Goal: Navigation & Orientation: Find specific page/section

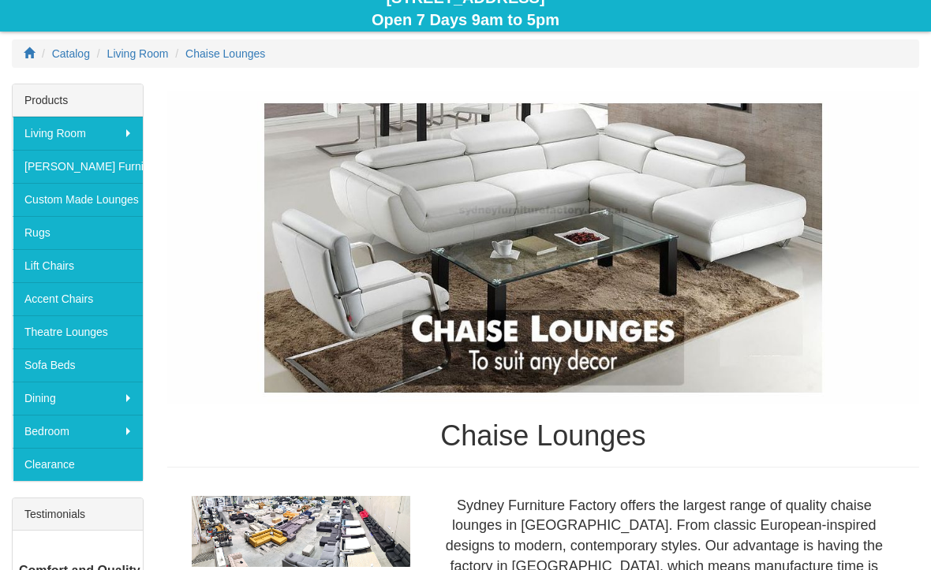
scroll to position [195, 0]
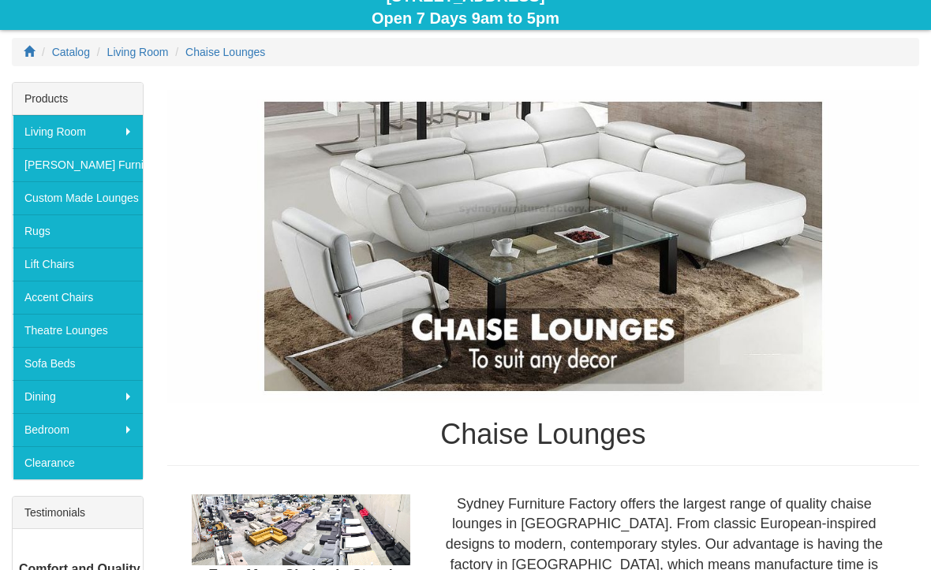
click at [84, 163] on link "[PERSON_NAME] Furniture" at bounding box center [78, 164] width 130 height 33
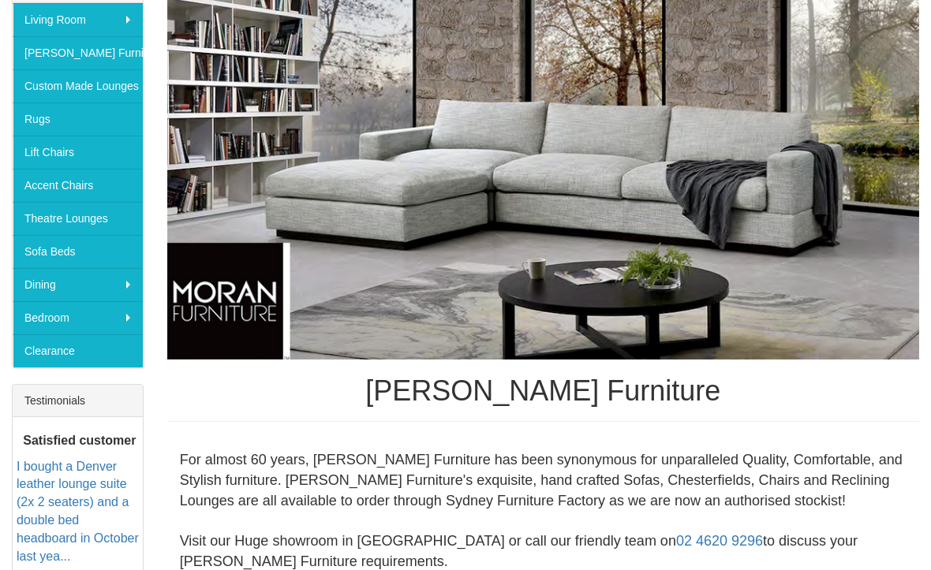
scroll to position [309, 0]
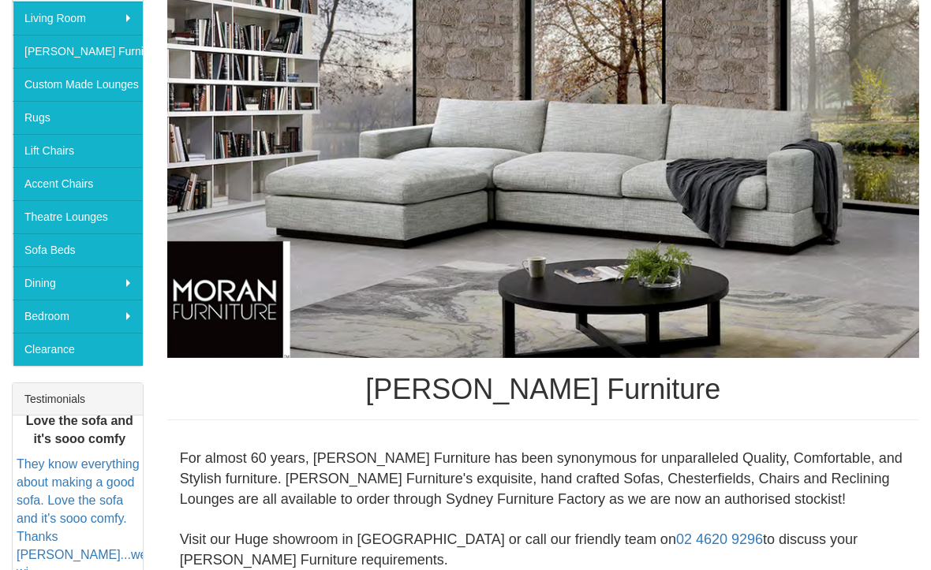
click at [64, 183] on link "Accent Chairs" at bounding box center [78, 183] width 130 height 33
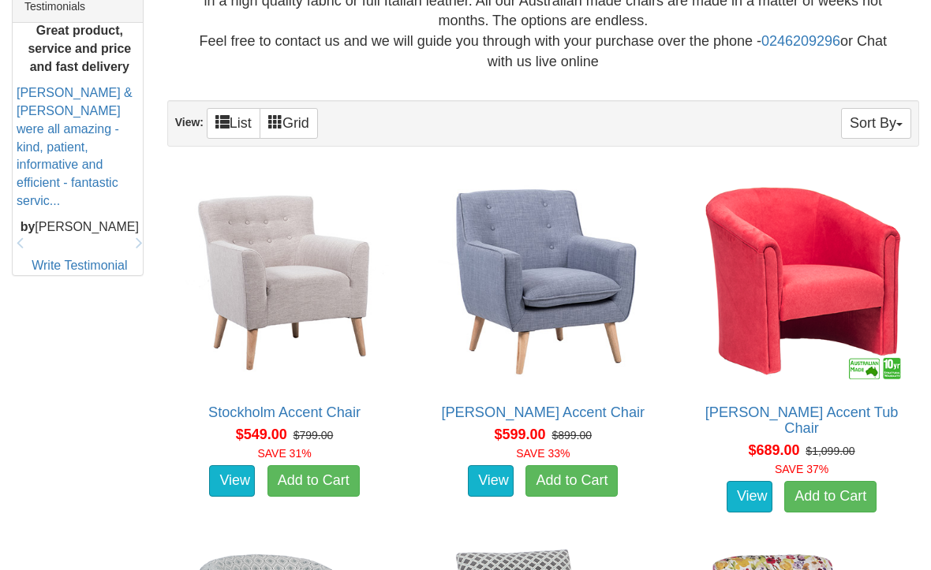
scroll to position [672, 0]
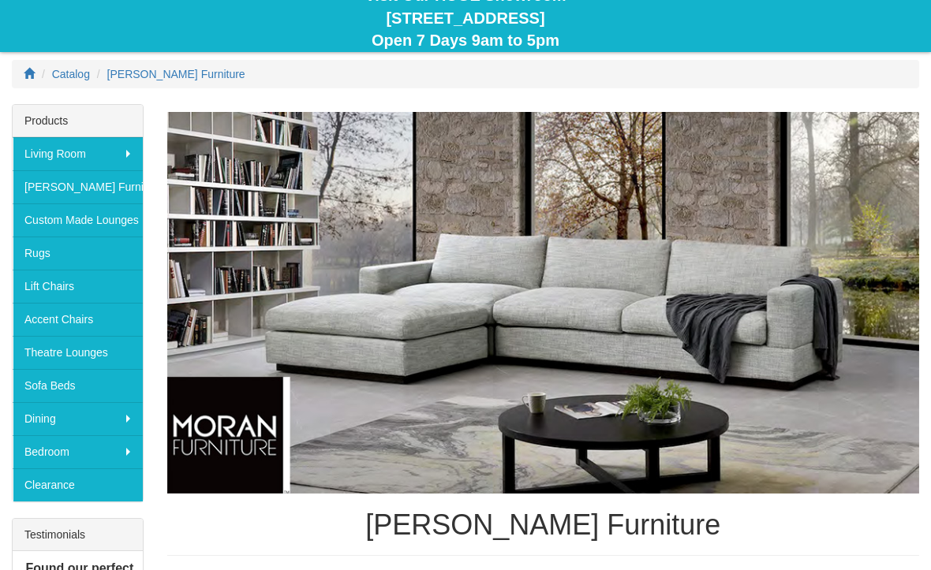
scroll to position [158, 0]
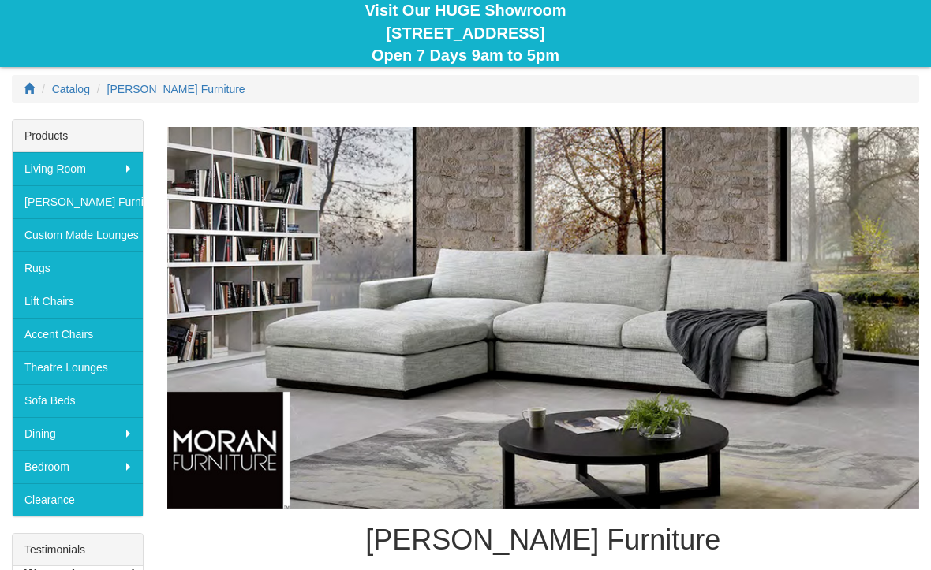
click at [70, 87] on span "Catalog" at bounding box center [71, 89] width 38 height 13
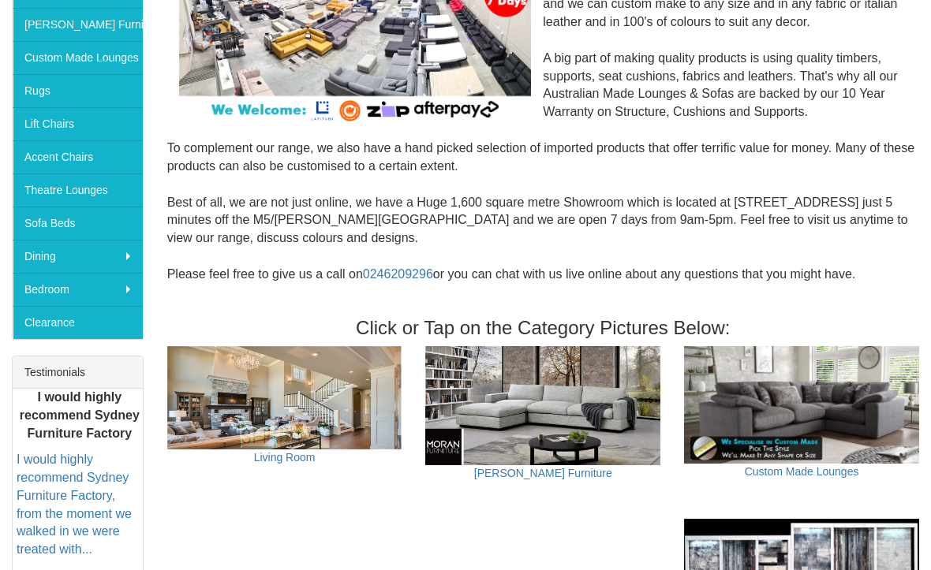
scroll to position [336, 0]
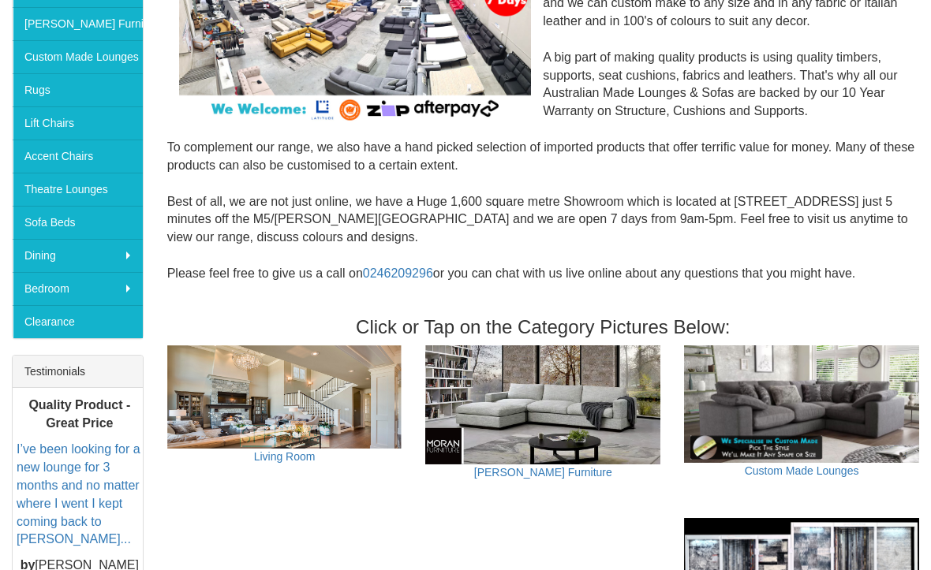
click at [538, 466] on link "[PERSON_NAME] Furniture" at bounding box center [543, 472] width 138 height 13
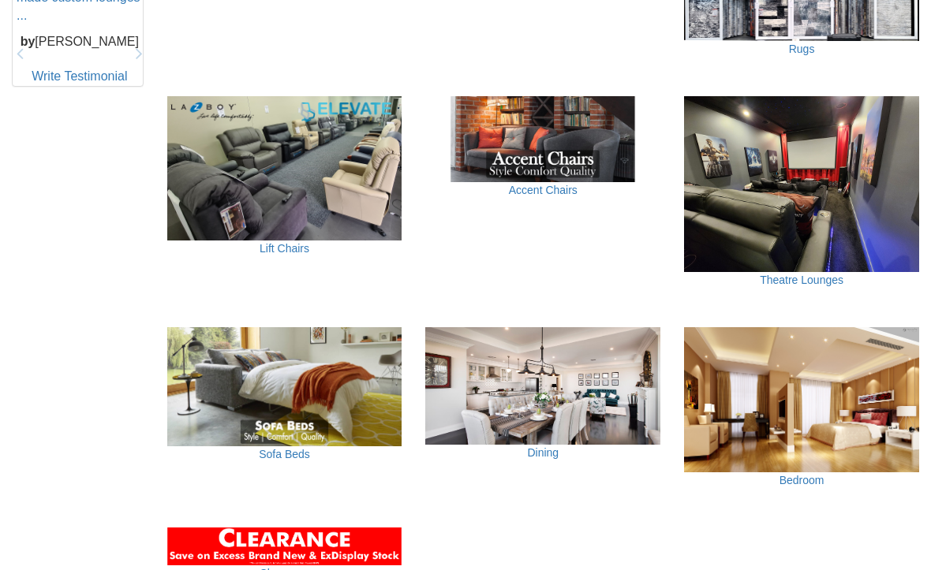
scroll to position [881, 0]
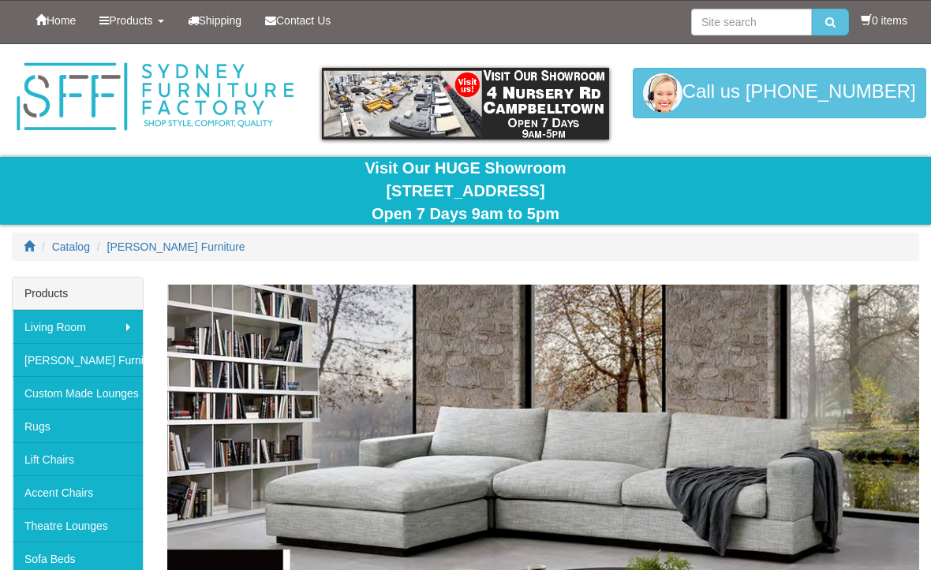
scroll to position [158, 0]
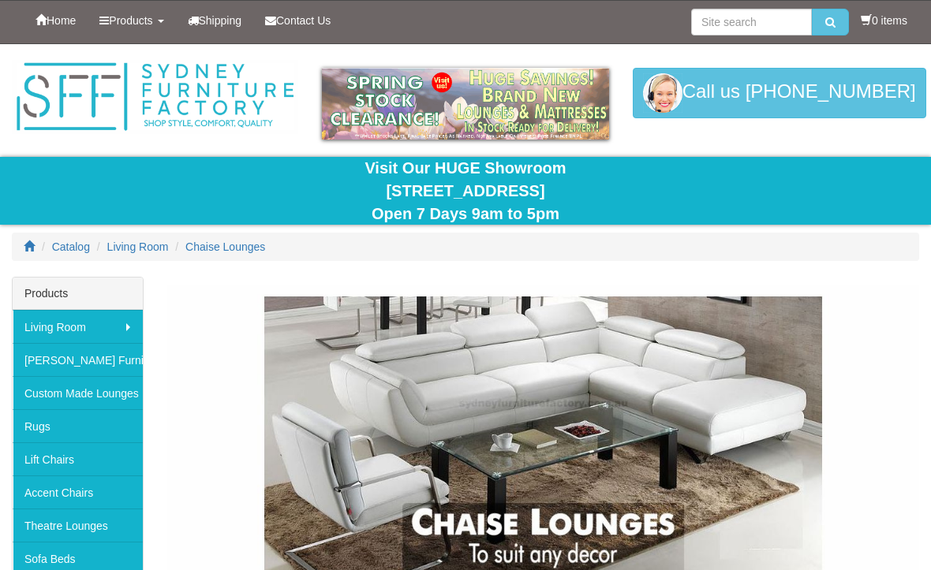
scroll to position [195, 0]
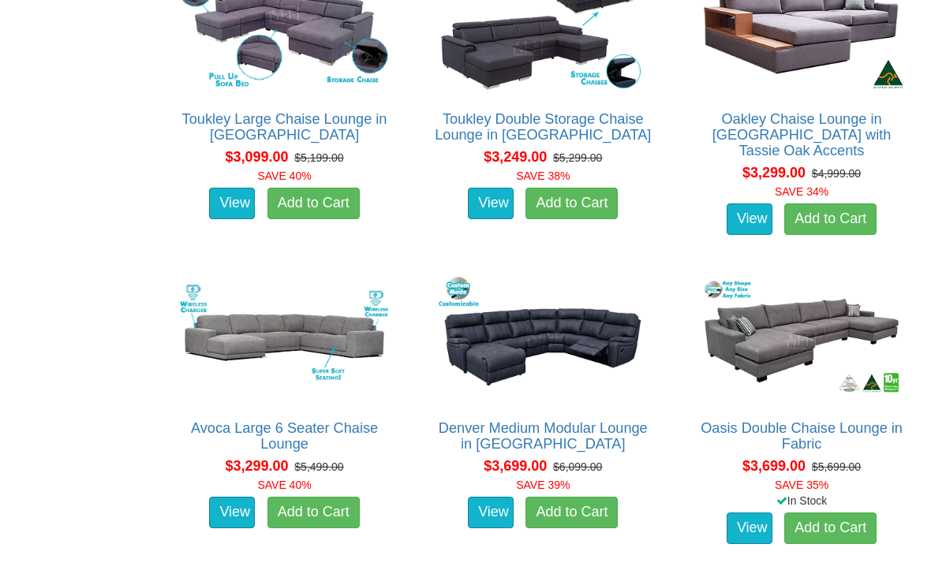
scroll to position [3825, 0]
